Goal: Task Accomplishment & Management: Manage account settings

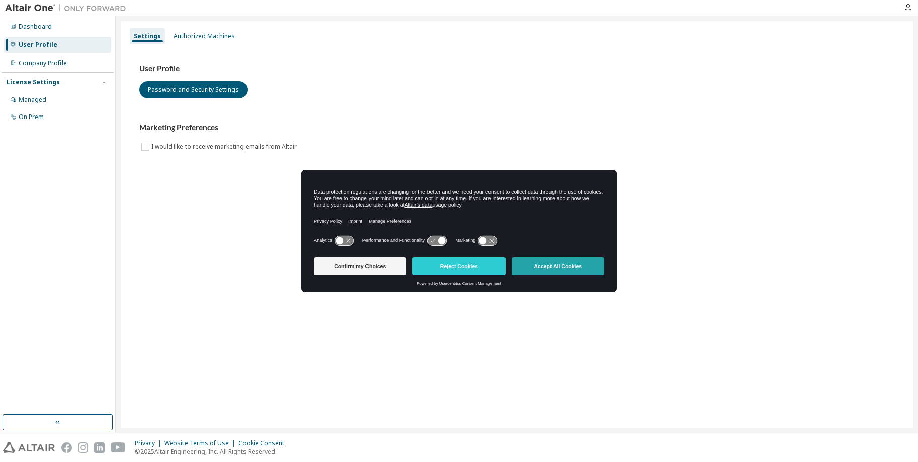
click at [573, 266] on button "Accept All Cookies" at bounding box center [558, 266] width 93 height 18
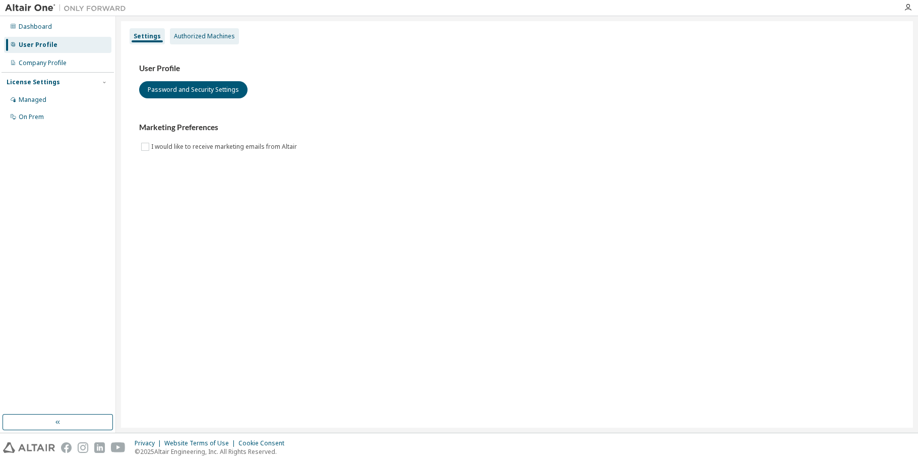
click at [212, 34] on div "Authorized Machines" at bounding box center [204, 36] width 61 height 8
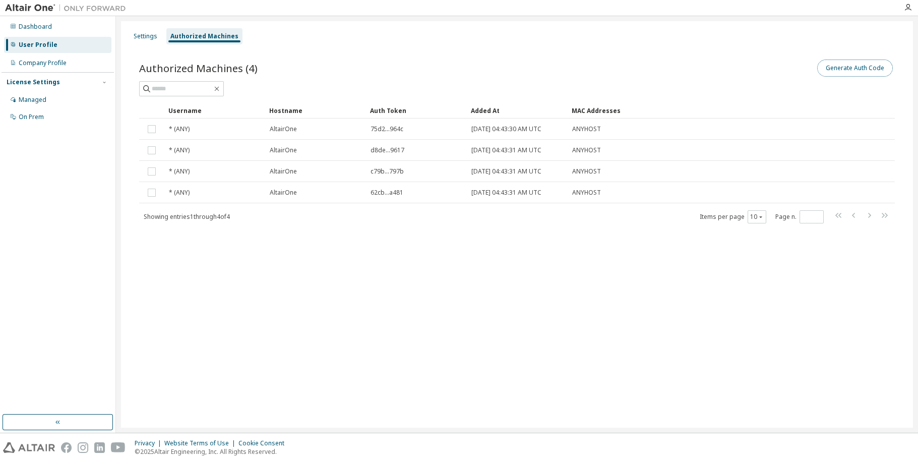
click at [872, 63] on button "Generate Auth Code" at bounding box center [855, 67] width 76 height 17
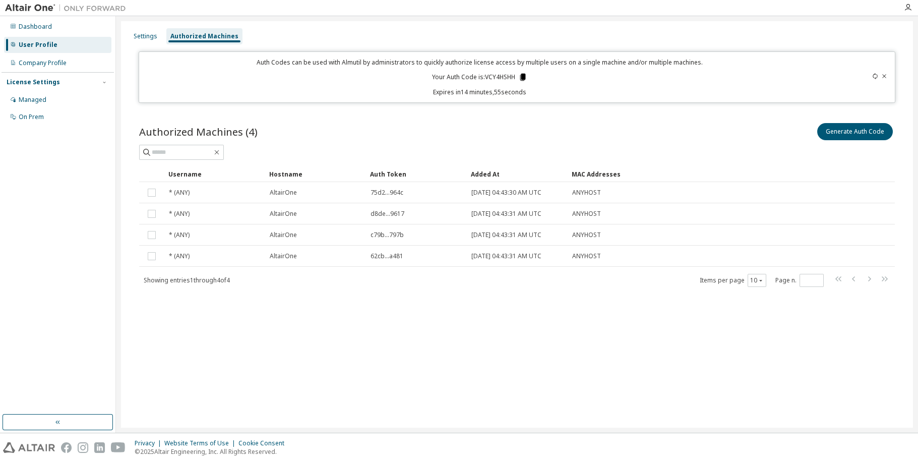
click at [523, 76] on icon at bounding box center [523, 77] width 6 height 7
click at [864, 135] on button "Generate Auth Code" at bounding box center [855, 131] width 76 height 17
click at [524, 76] on icon at bounding box center [523, 77] width 6 height 7
click at [867, 135] on button "Generate Auth Code" at bounding box center [855, 131] width 76 height 17
click at [524, 76] on icon at bounding box center [523, 77] width 6 height 7
